Goal: Task Accomplishment & Management: Manage account settings

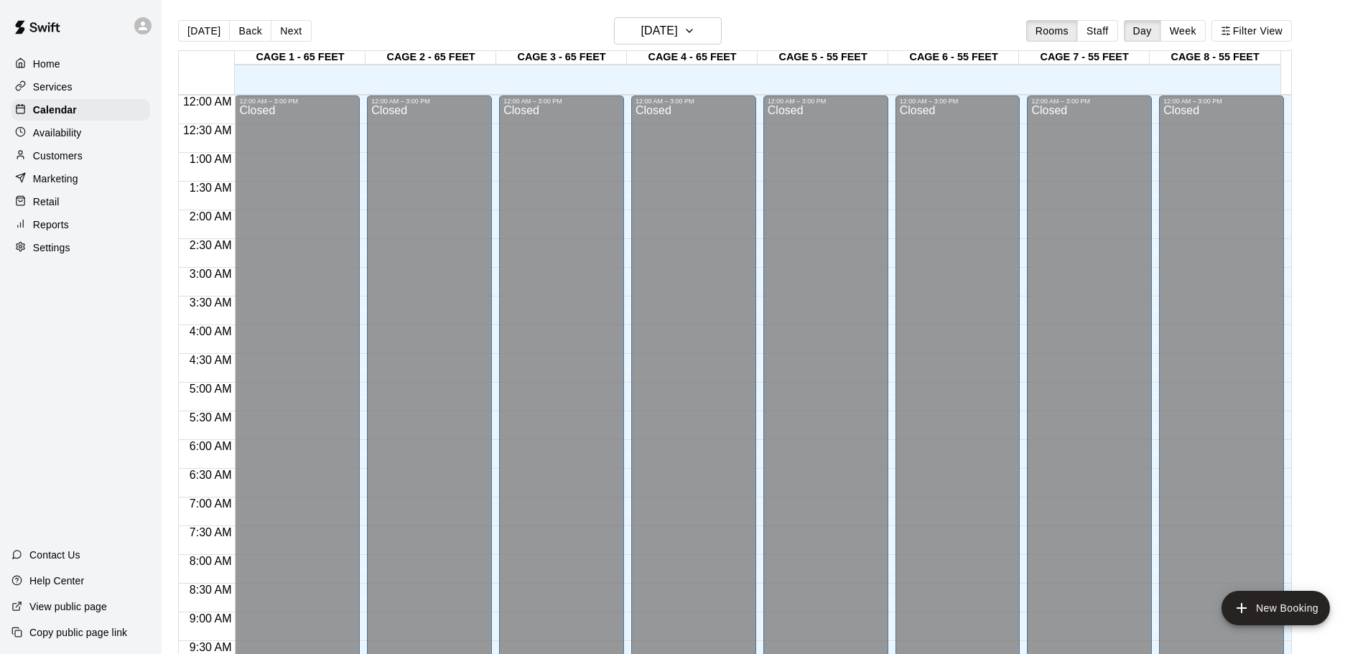
scroll to position [805, 0]
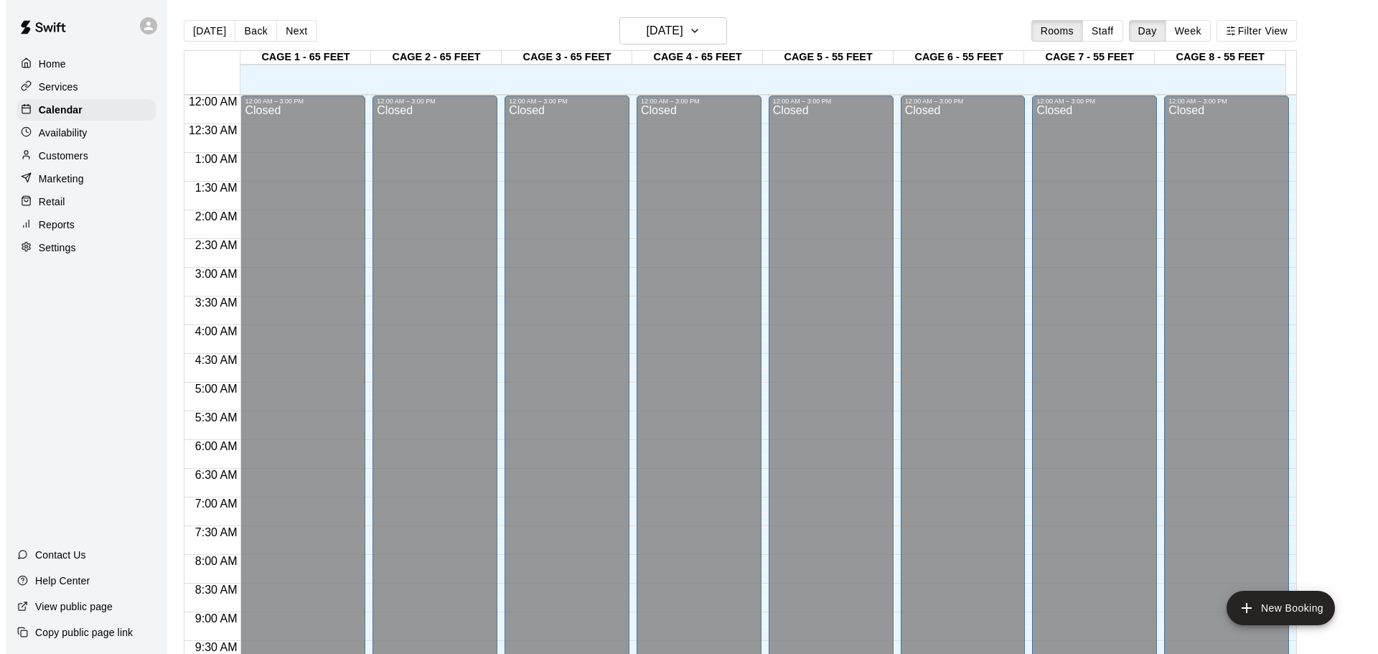
scroll to position [760, 0]
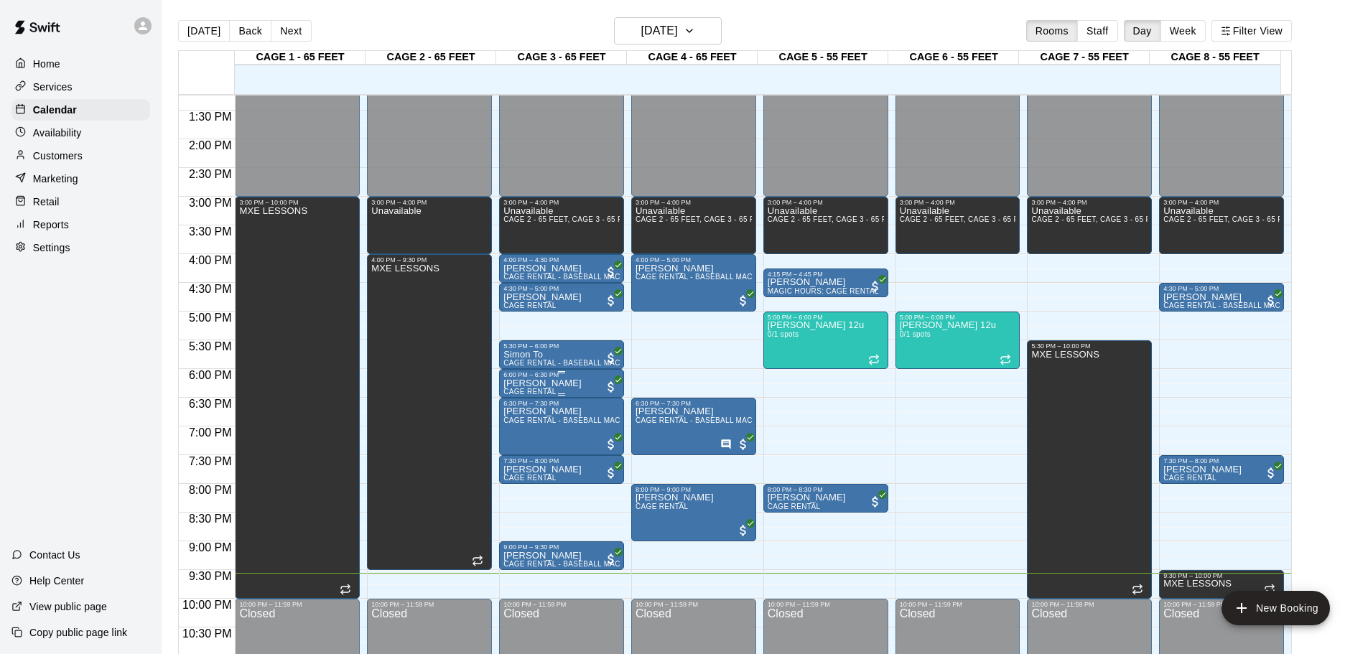
click at [533, 378] on div "6:00 PM – 6:30 PM" at bounding box center [561, 374] width 116 height 7
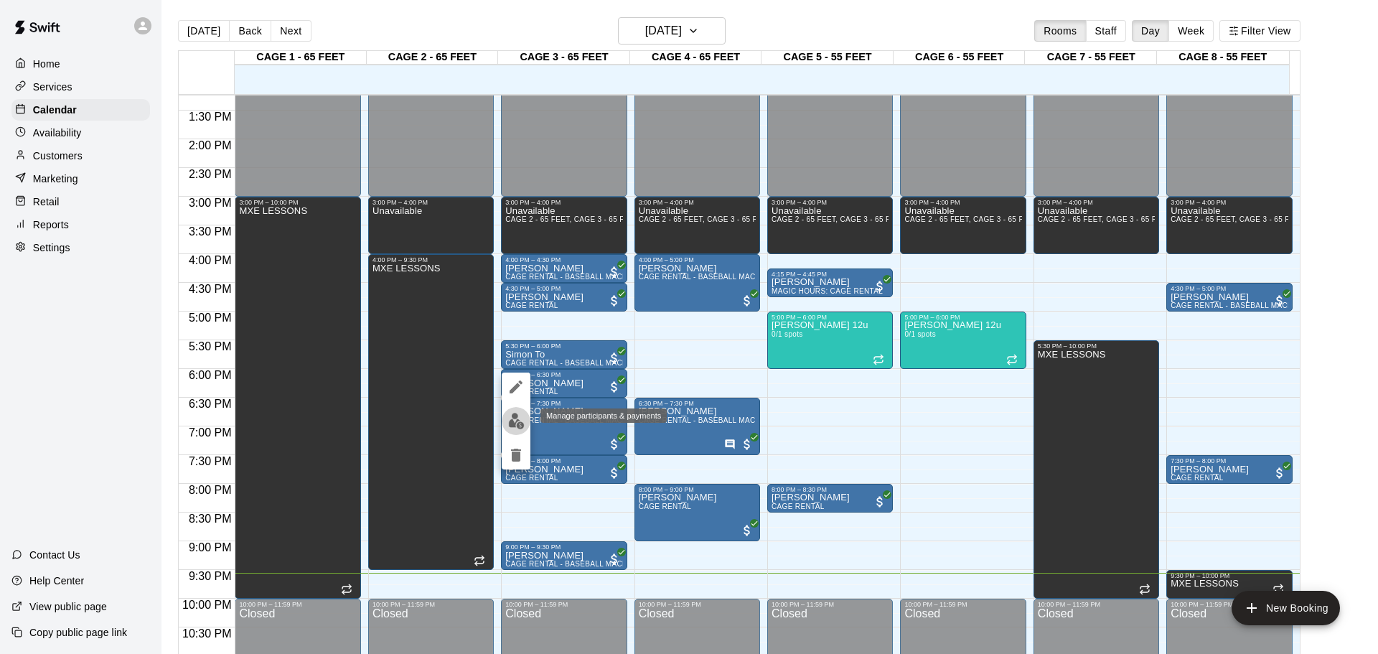
click at [523, 413] on img "edit" at bounding box center [516, 421] width 17 height 17
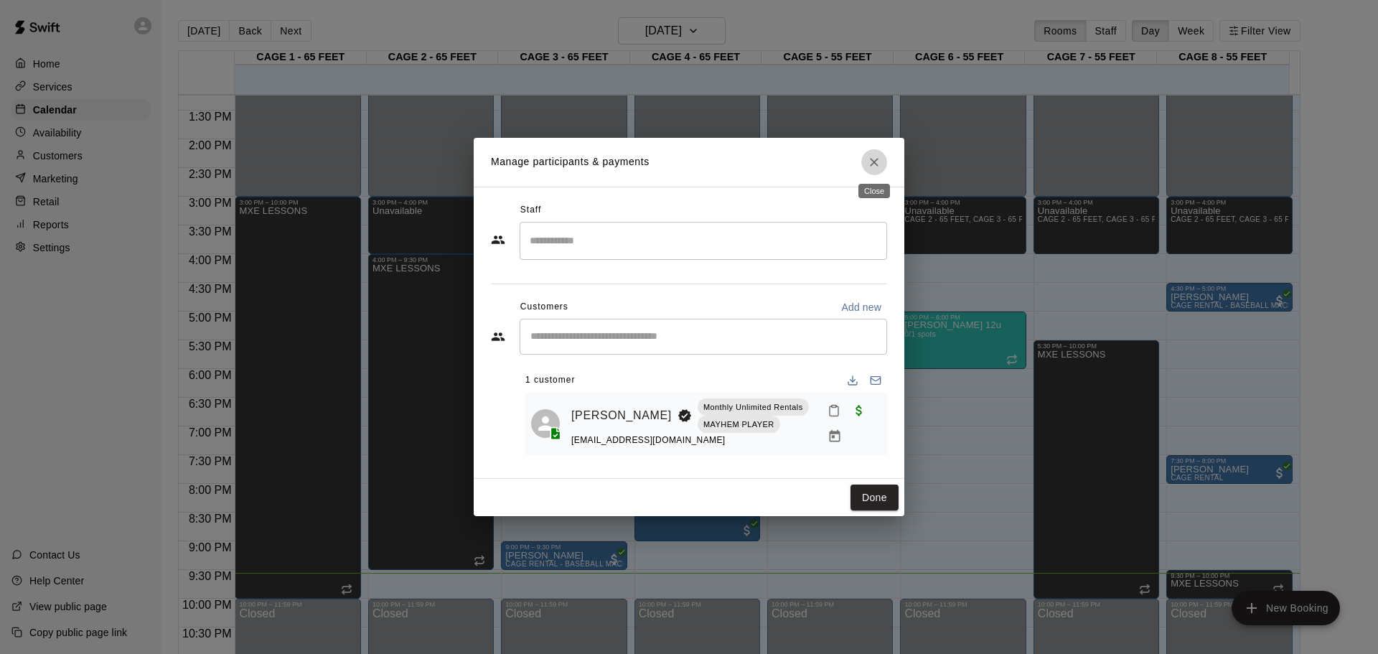
click at [872, 167] on icon "Close" at bounding box center [874, 162] width 14 height 14
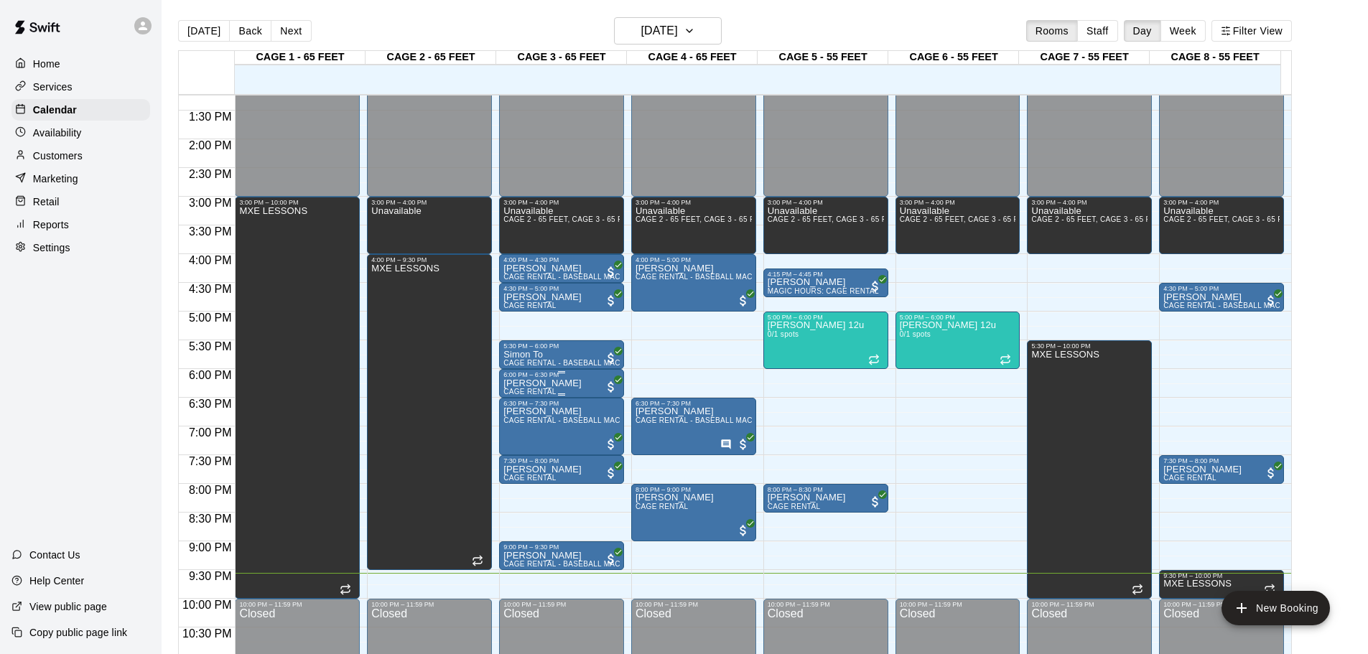
click at [516, 378] on div "6:00 PM – 6:30 PM" at bounding box center [561, 374] width 116 height 7
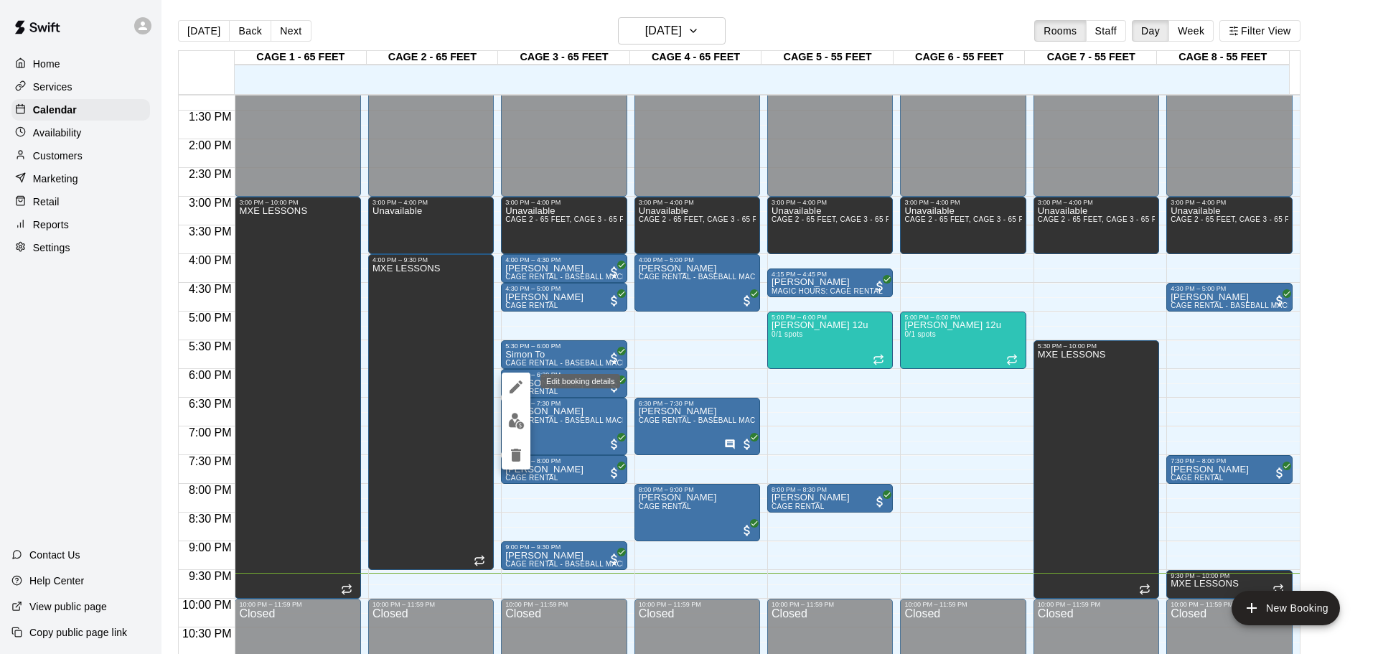
click at [510, 383] on icon "edit" at bounding box center [516, 386] width 17 height 17
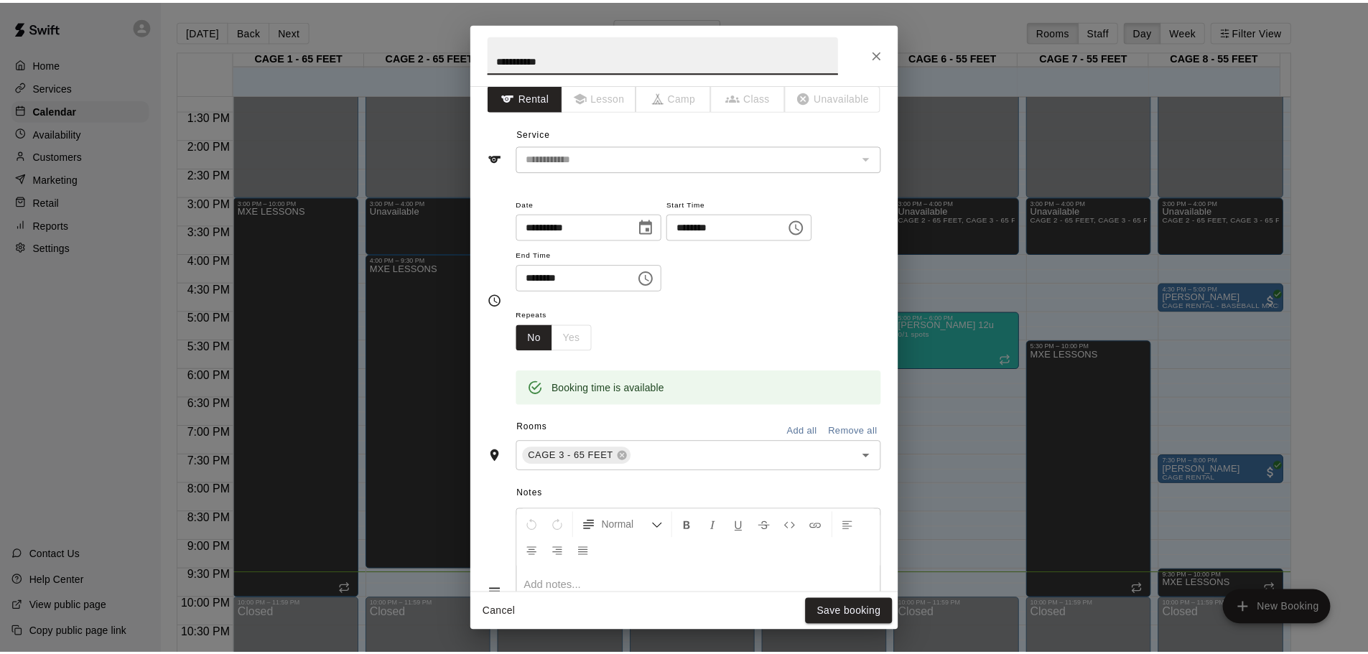
scroll to position [0, 0]
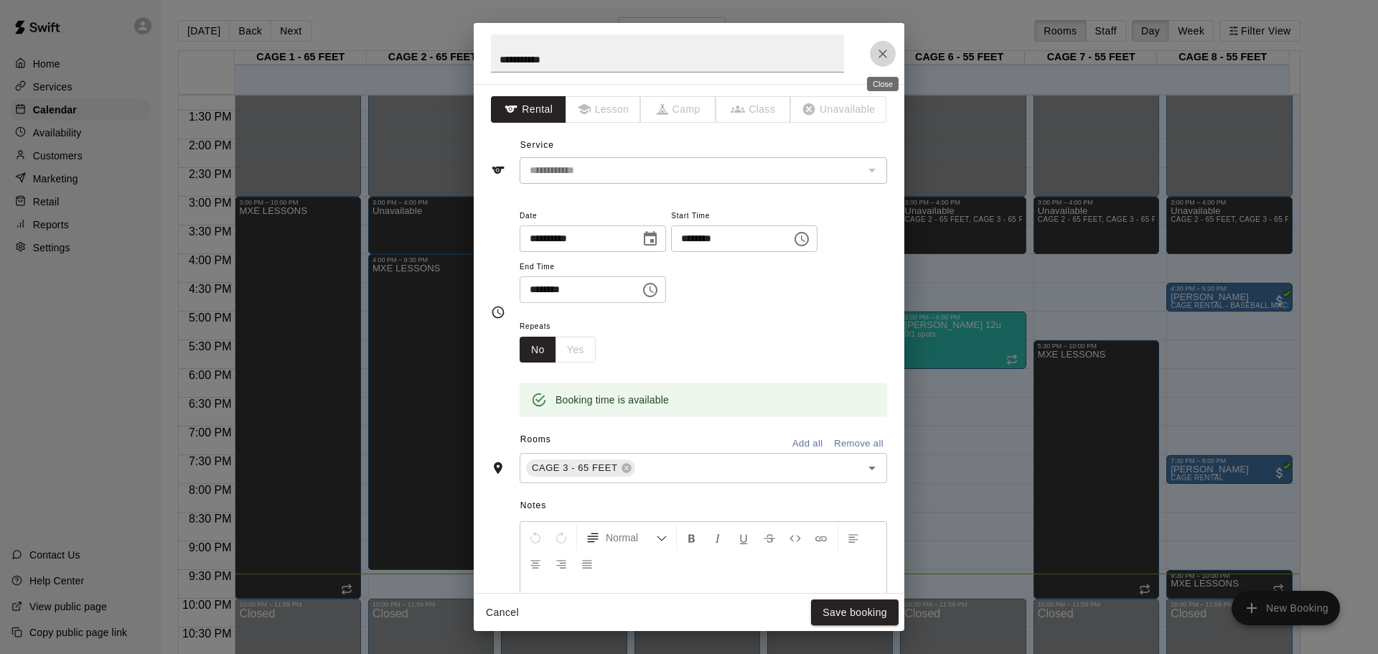
click at [877, 55] on icon "Close" at bounding box center [883, 54] width 14 height 14
